Goal: Check status: Check status

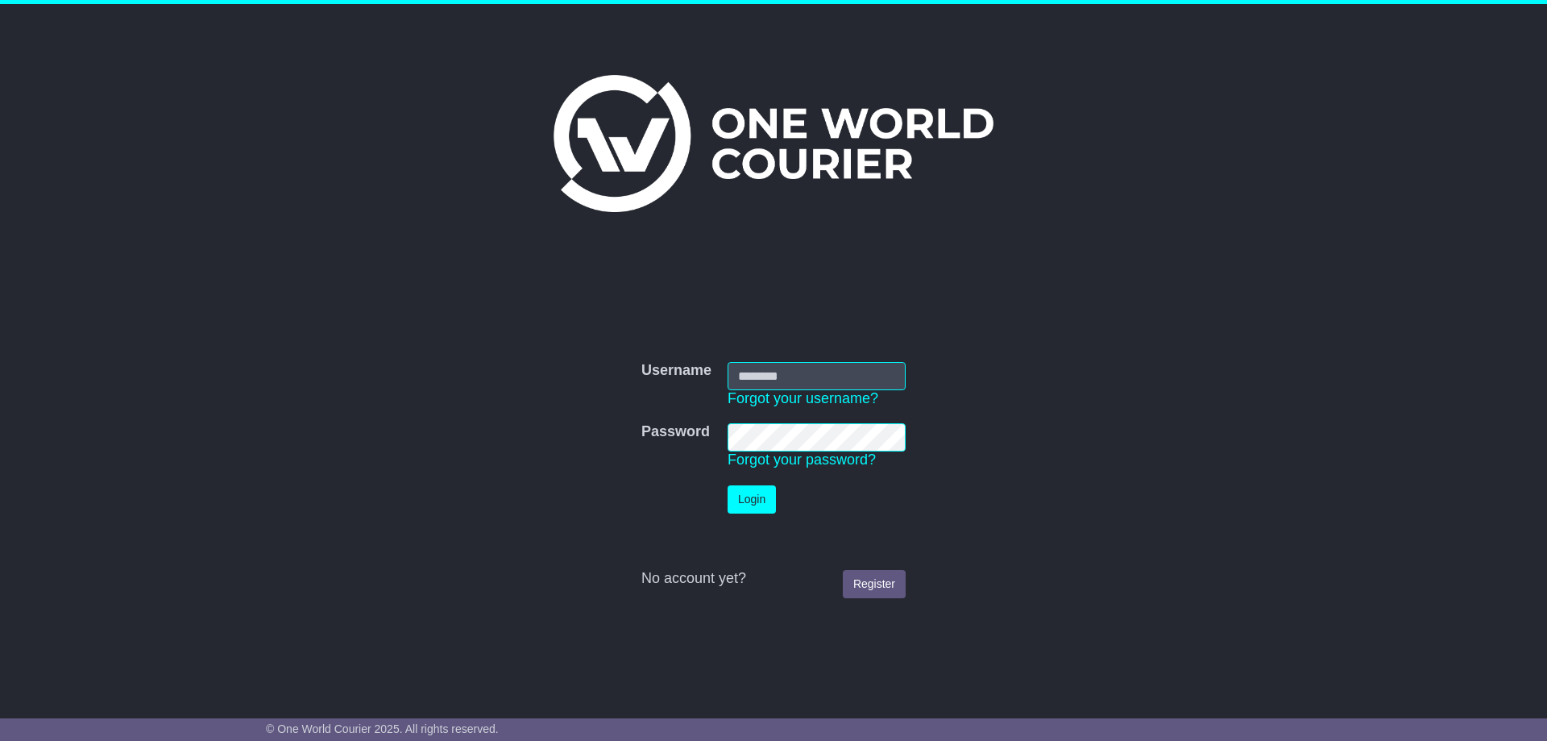
type input "**********"
click at [761, 487] on button "Login" at bounding box center [752, 499] width 48 height 28
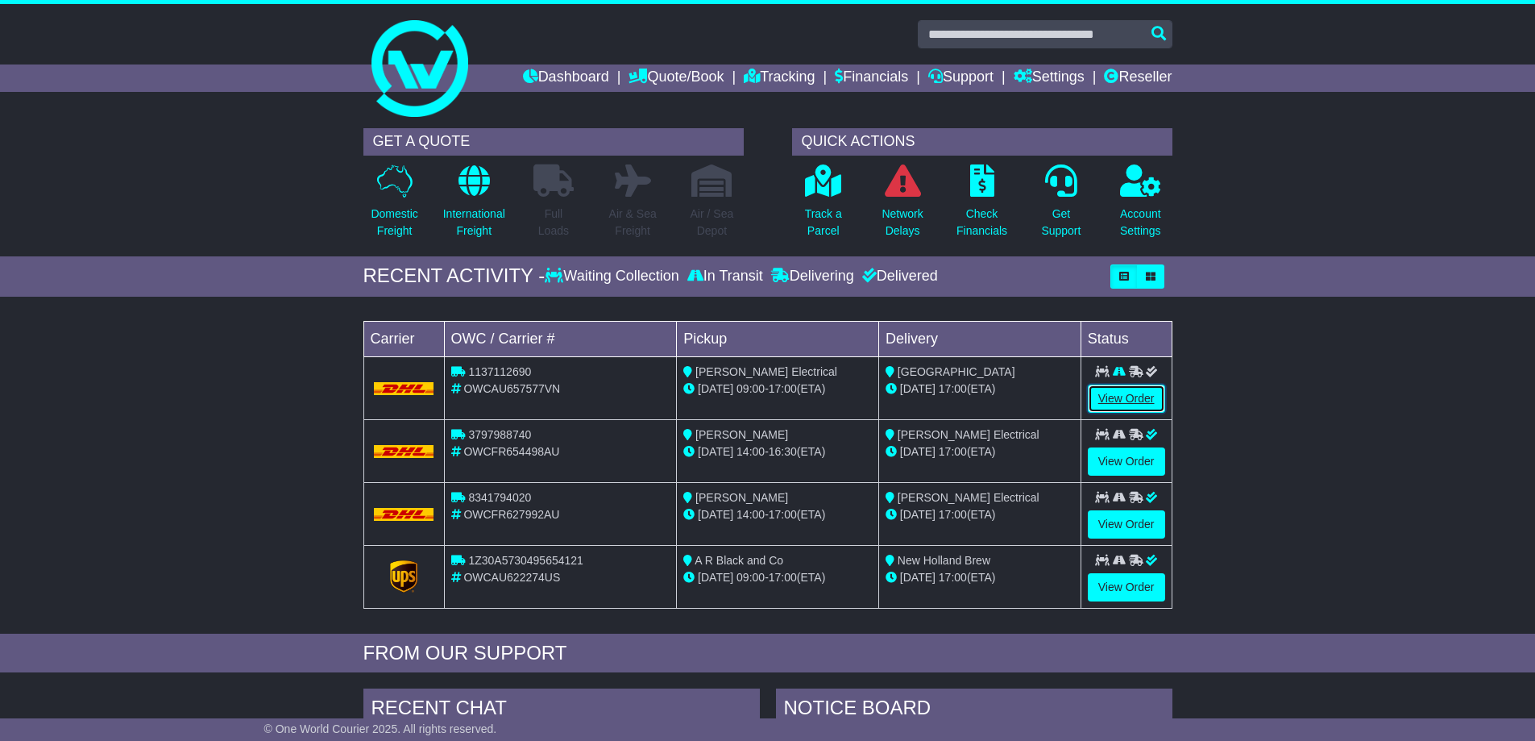
click at [1120, 397] on link "View Order" at bounding box center [1126, 398] width 77 height 28
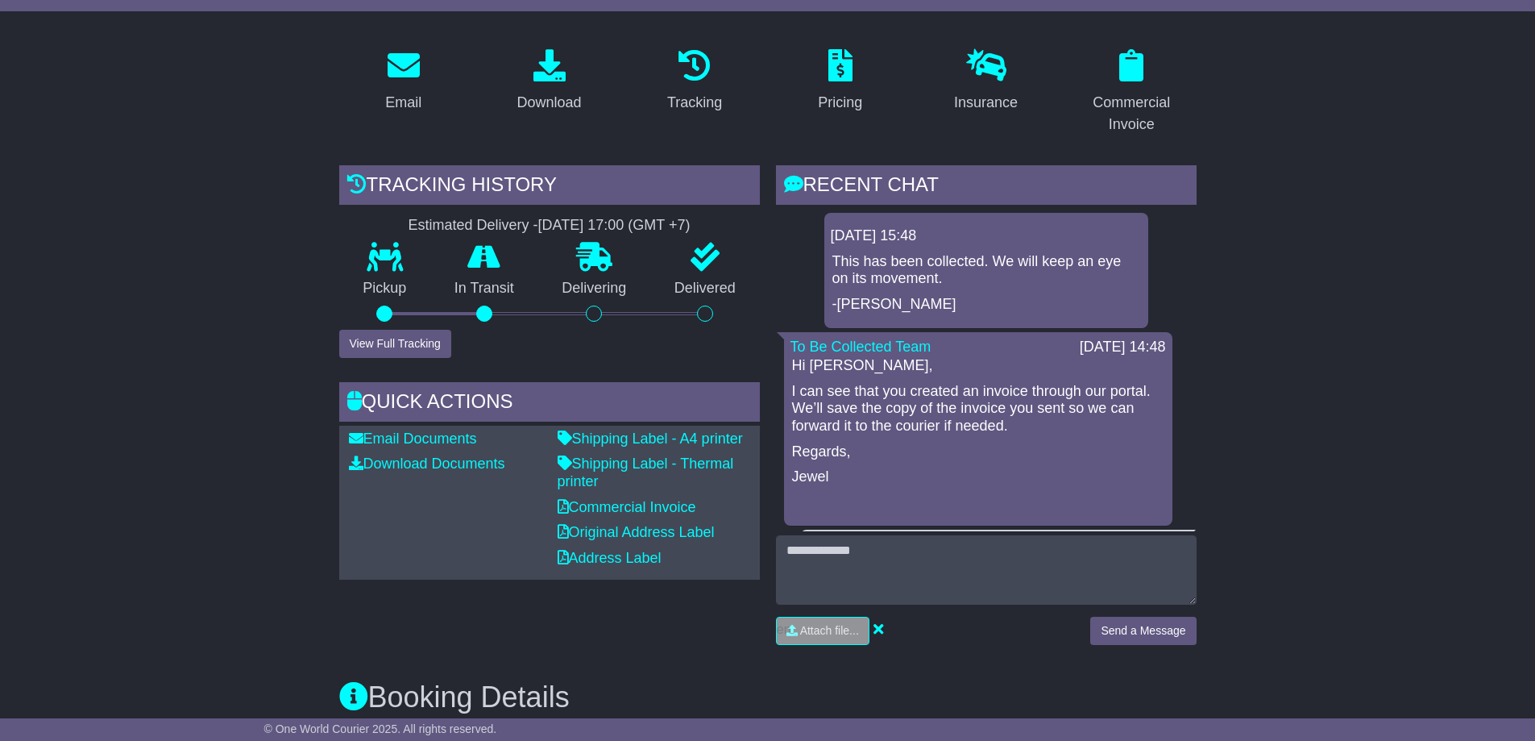
scroll to position [242, 0]
click at [425, 345] on button "View Full Tracking" at bounding box center [395, 344] width 112 height 28
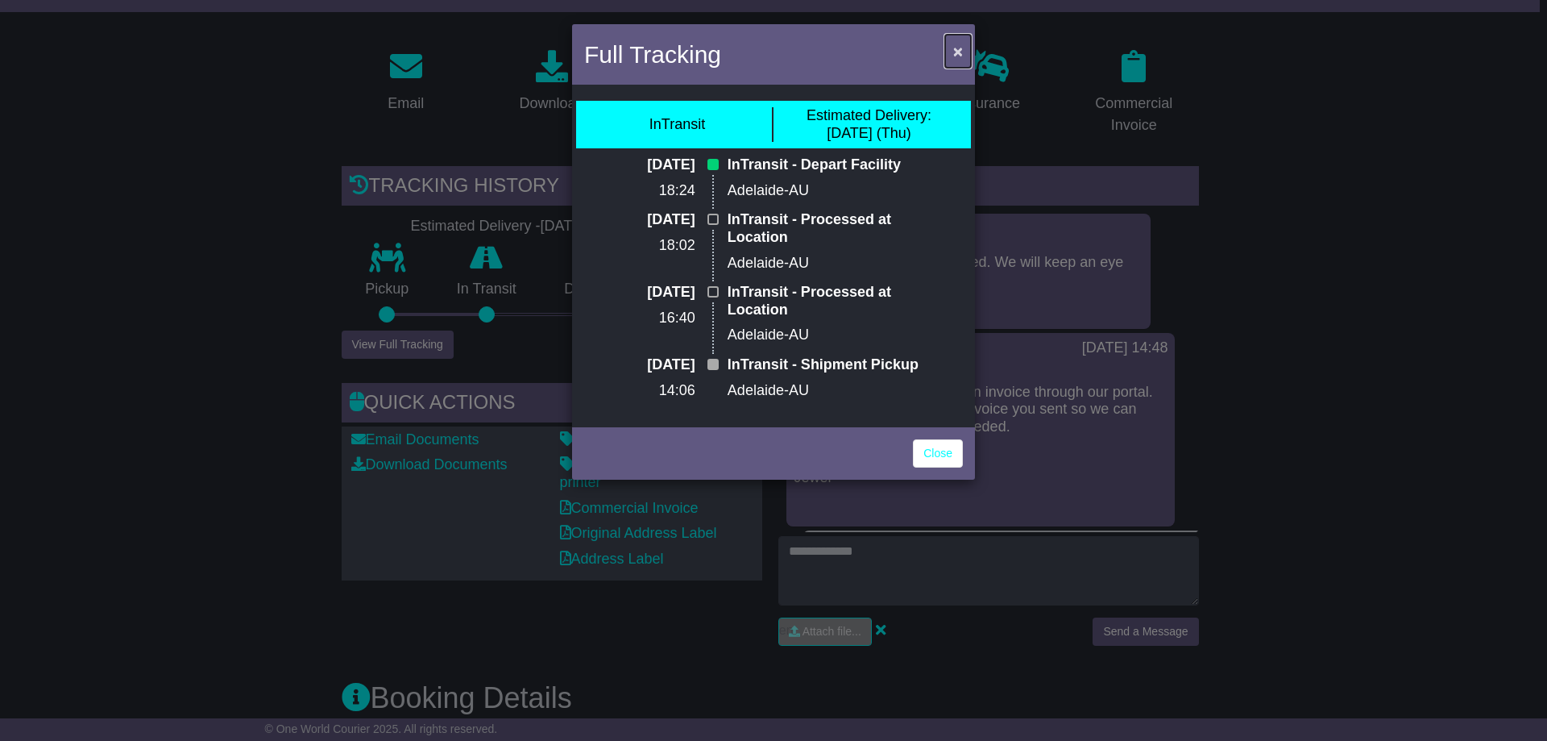
click at [959, 53] on span "×" at bounding box center [958, 51] width 10 height 19
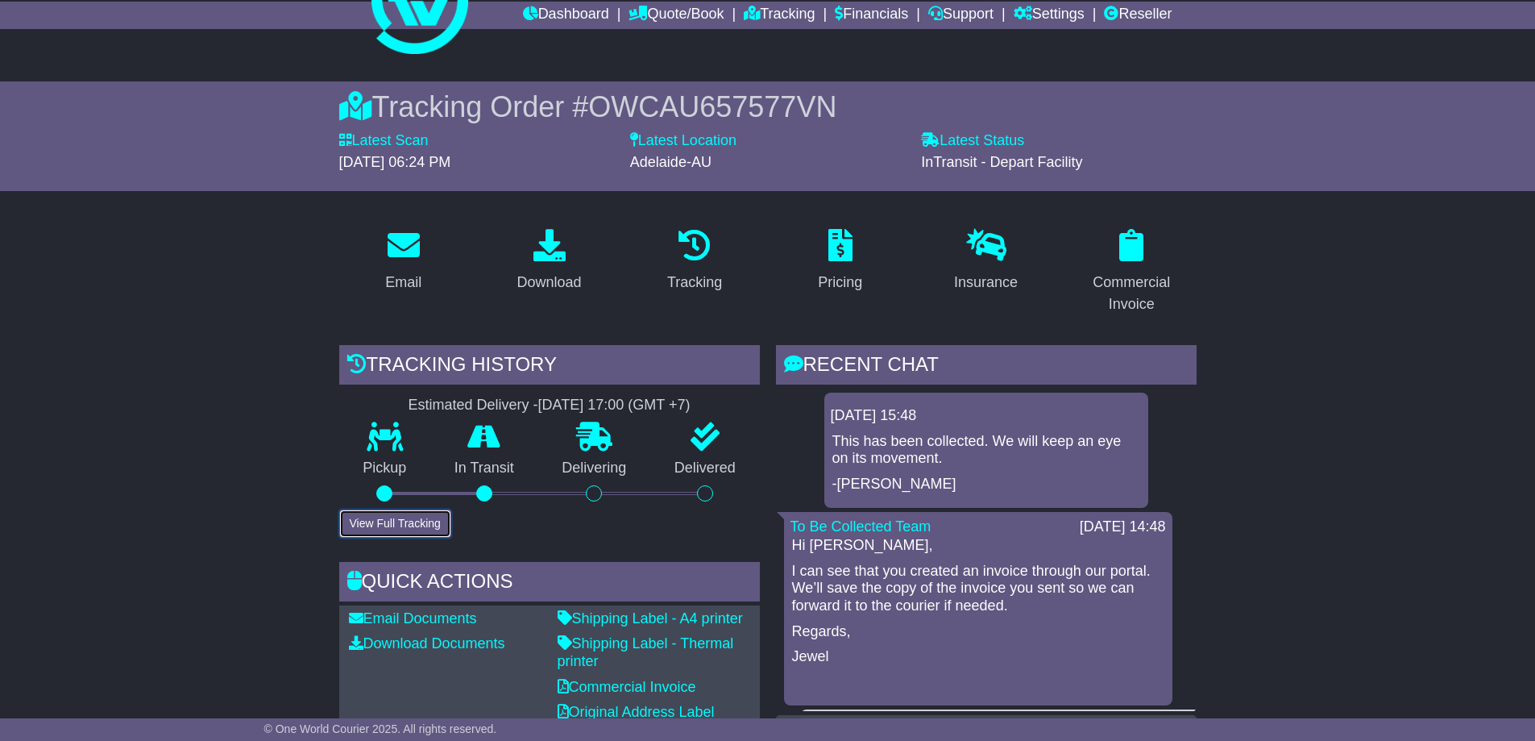
scroll to position [0, 0]
